Goal: Use online tool/utility

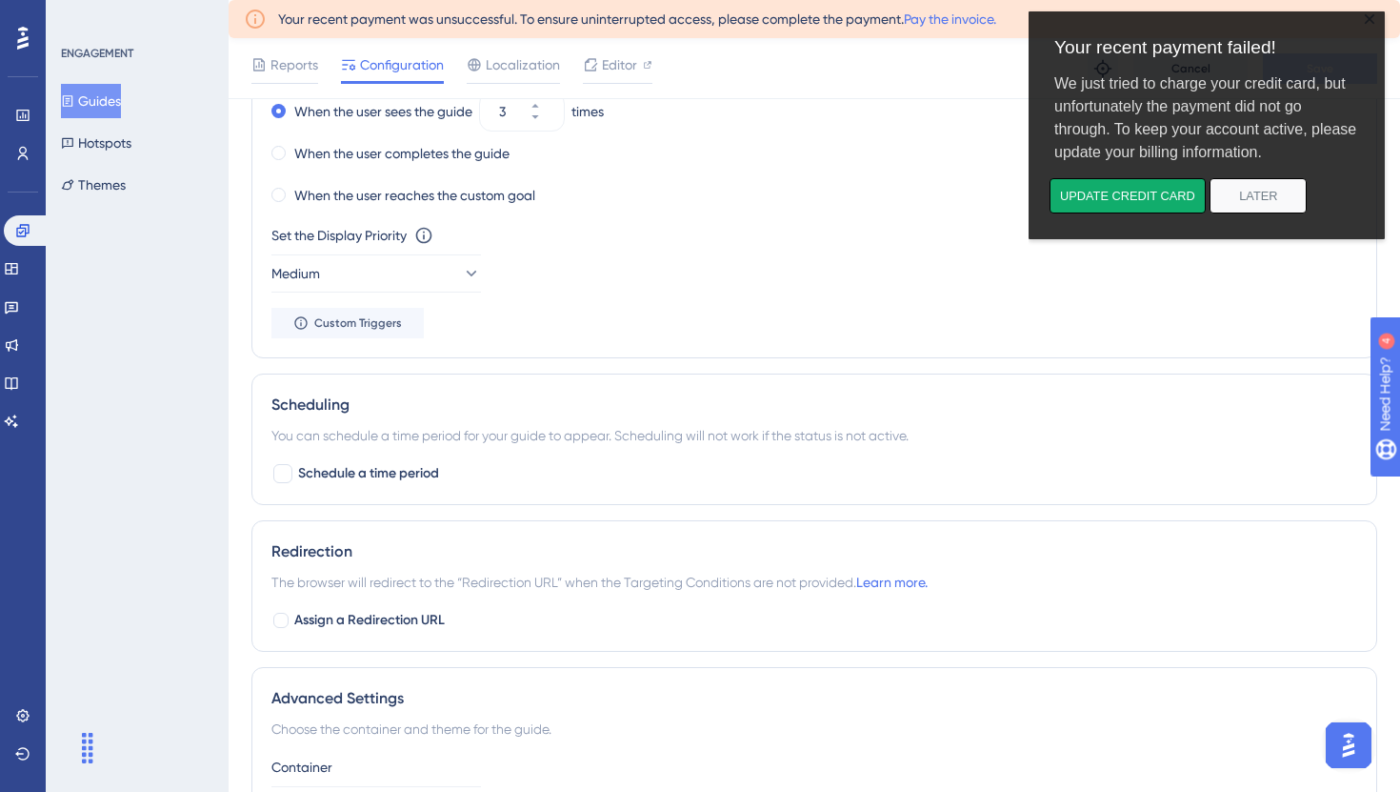
scroll to position [1577, 0]
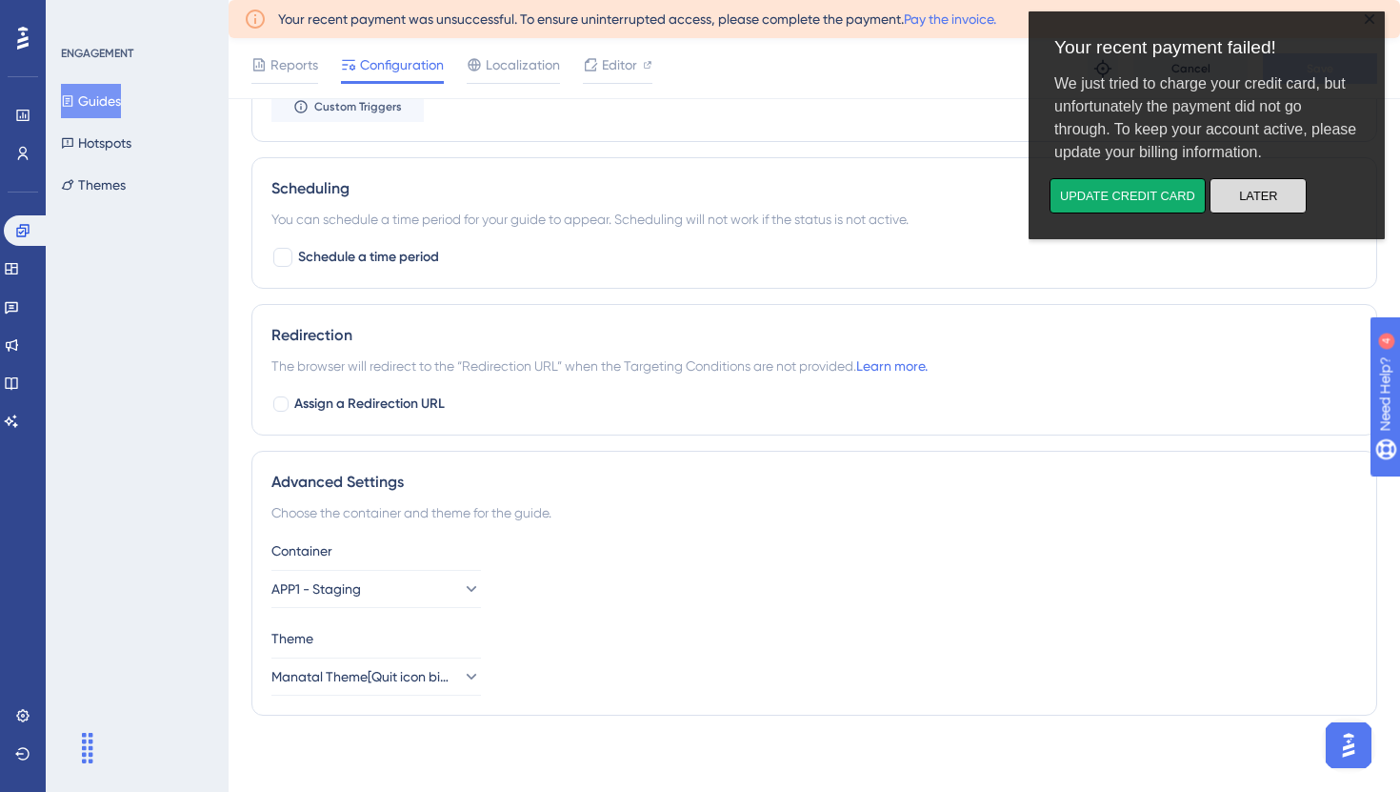
click at [1257, 189] on button "Later" at bounding box center [1258, 195] width 97 height 35
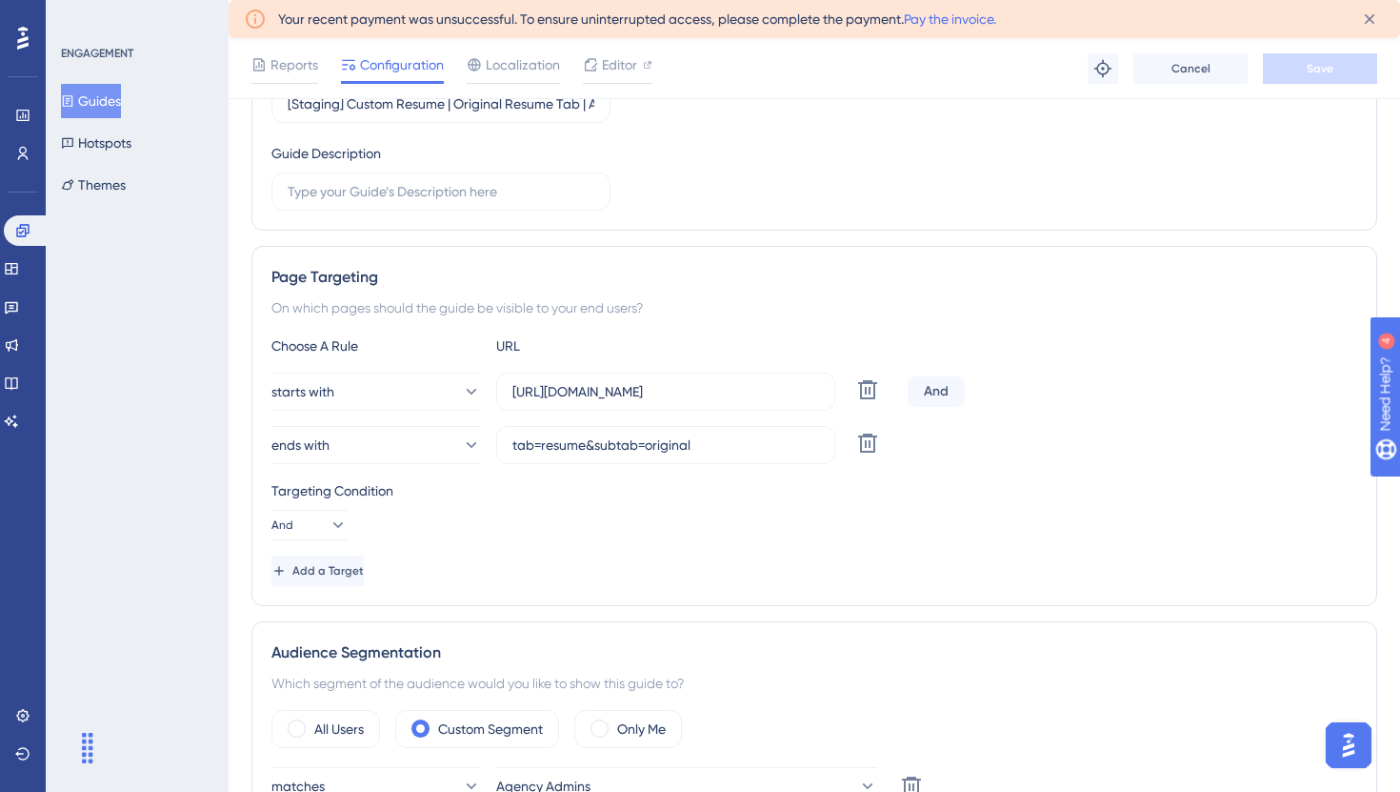
scroll to position [0, 0]
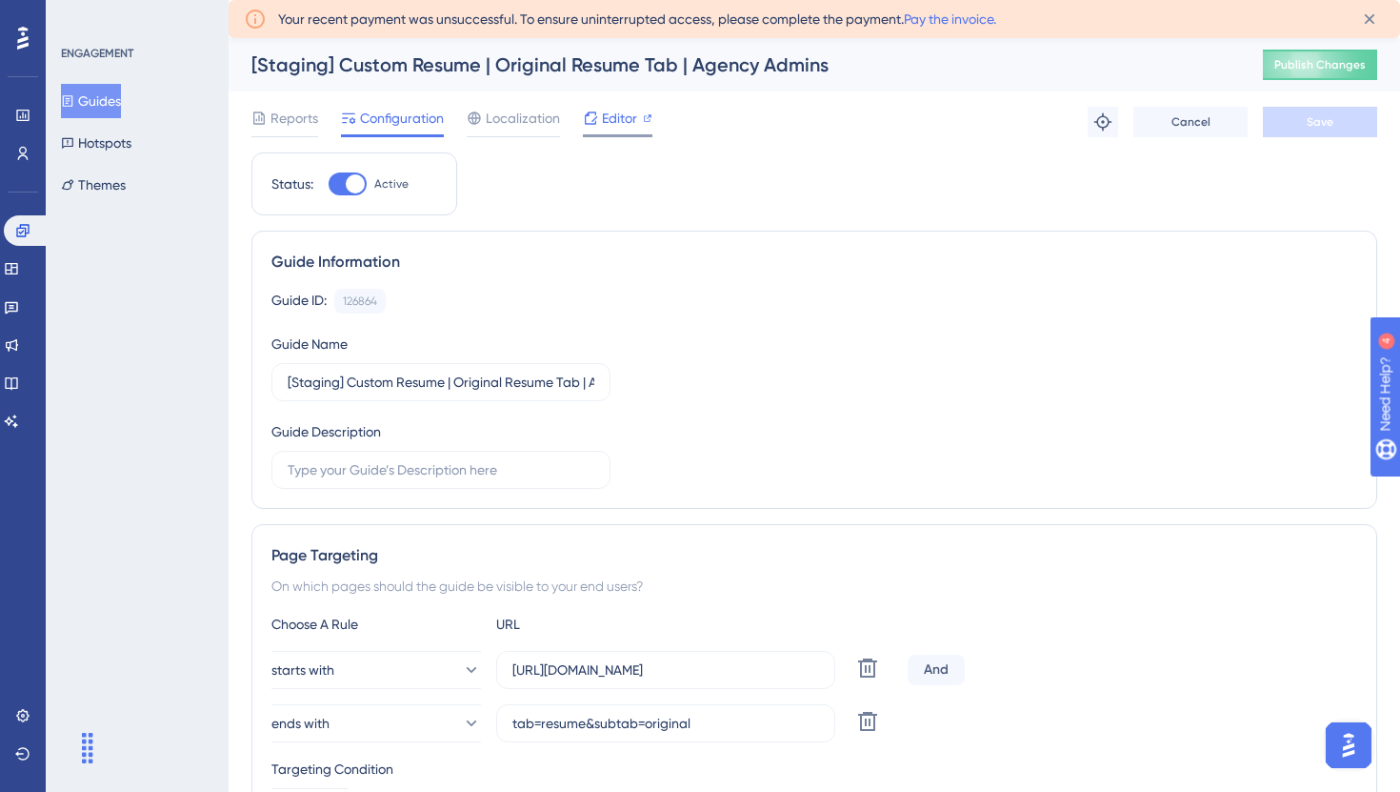
click at [620, 122] on span "Editor" at bounding box center [619, 118] width 35 height 23
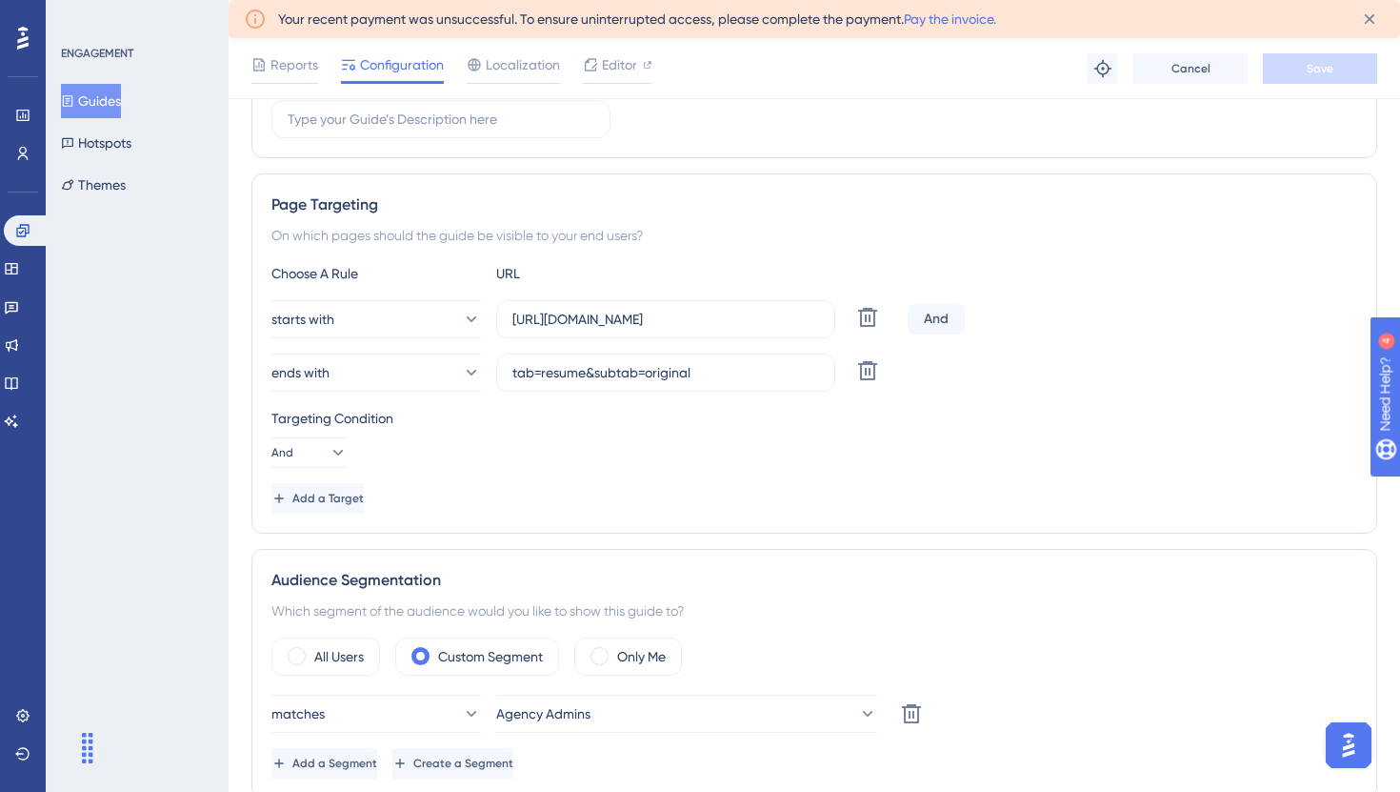
scroll to position [197, 0]
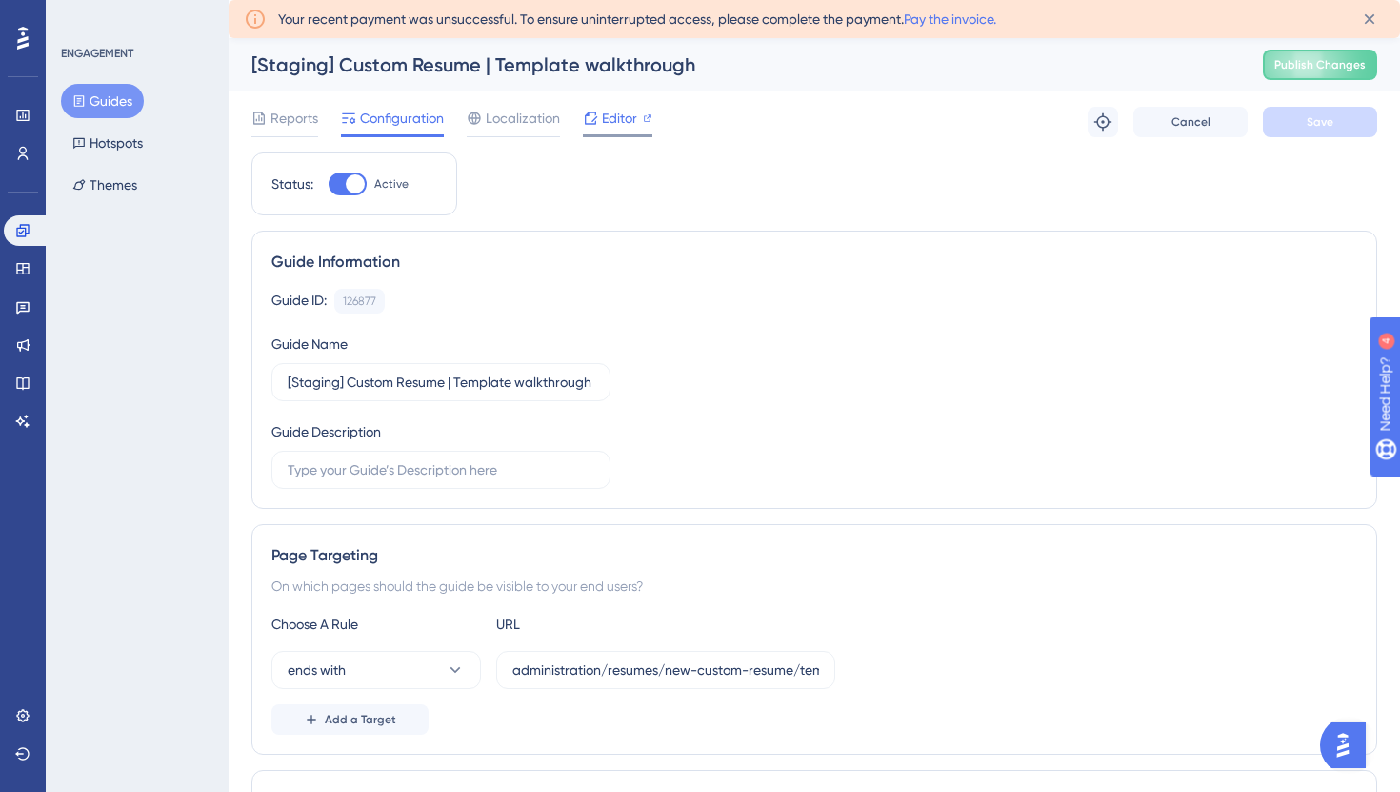
click at [632, 114] on span "Editor" at bounding box center [619, 118] width 35 height 23
